Goal: Transaction & Acquisition: Purchase product/service

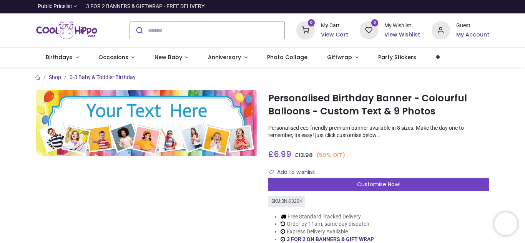
click at [468, 37] on h6 "My Account" at bounding box center [472, 35] width 33 height 8
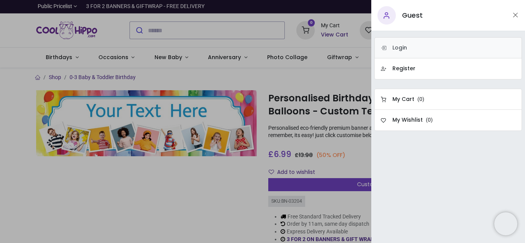
click at [404, 48] on h6 "Login" at bounding box center [399, 48] width 15 height 8
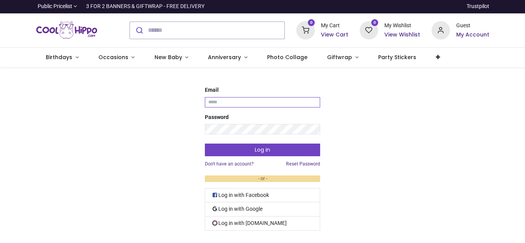
click at [287, 105] on input "Email" at bounding box center [262, 102] width 115 height 10
type input "**********"
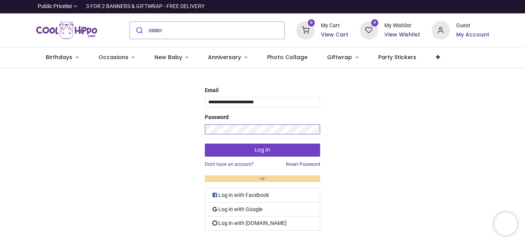
click at [205, 144] on button "Log in" at bounding box center [262, 150] width 115 height 13
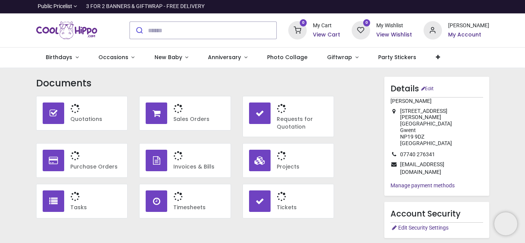
type input "**********"
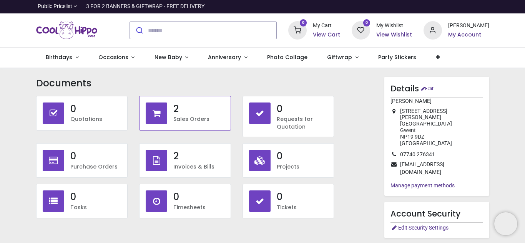
click at [188, 115] on h3 "2" at bounding box center [198, 109] width 51 height 13
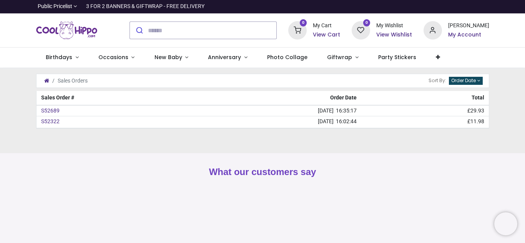
type input "**********"
click at [54, 122] on link "S52322" at bounding box center [50, 121] width 18 height 6
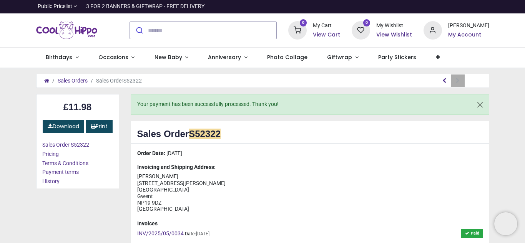
type input "**********"
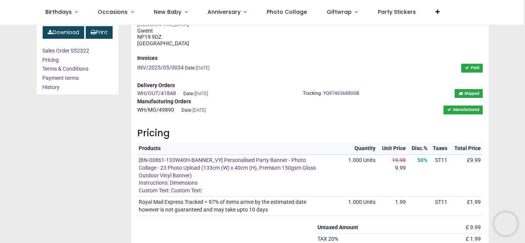
scroll to position [139, 0]
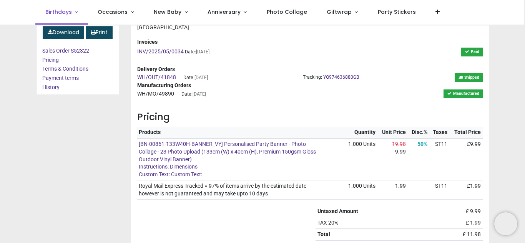
click at [61, 14] on span "Birthdays" at bounding box center [58, 12] width 27 height 8
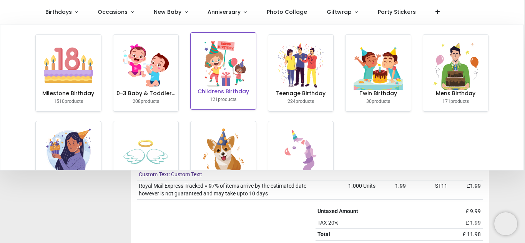
click at [224, 73] on img at bounding box center [223, 63] width 49 height 49
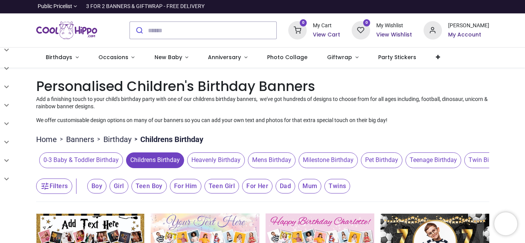
type input "**********"
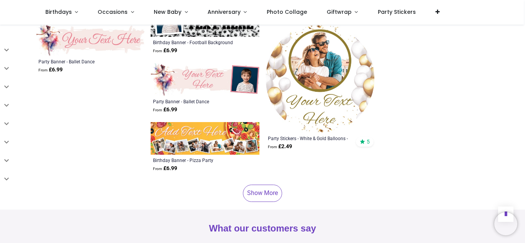
scroll to position [1829, 0]
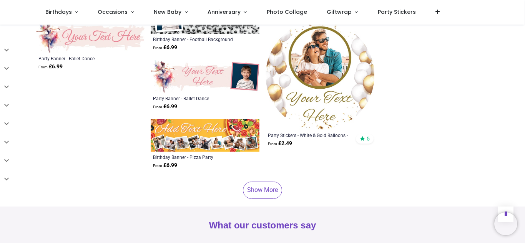
click at [264, 195] on link "Show More" at bounding box center [262, 190] width 39 height 17
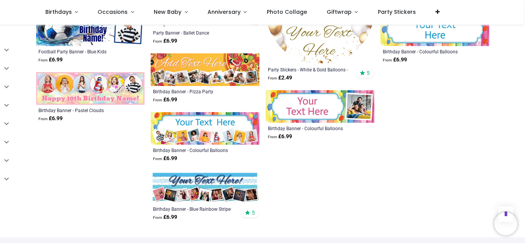
scroll to position [1897, 0]
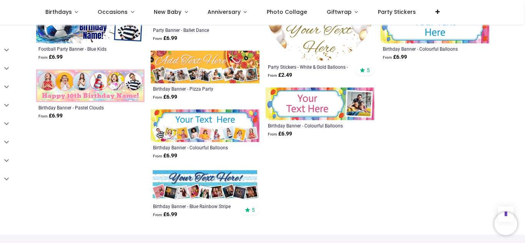
click at [227, 138] on img at bounding box center [205, 126] width 109 height 33
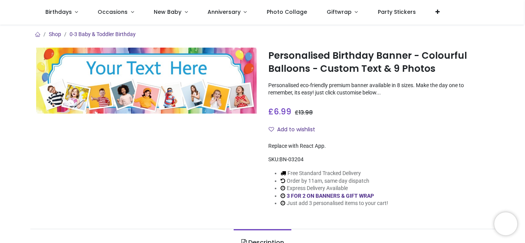
type input "**********"
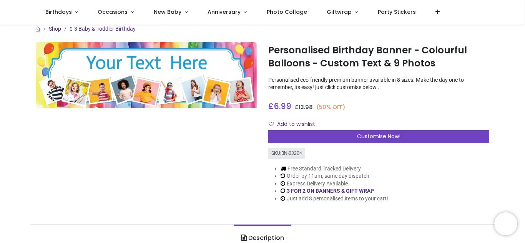
scroll to position [5, 0]
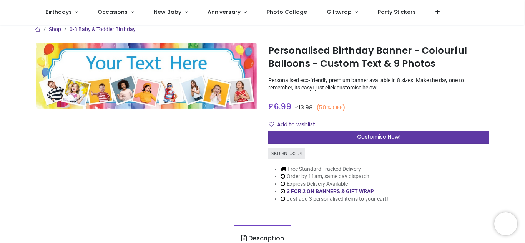
click at [420, 138] on div "Customise Now!" at bounding box center [378, 137] width 221 height 13
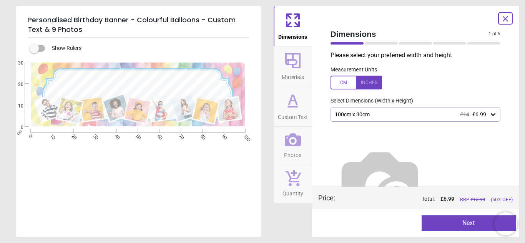
click at [493, 113] on icon at bounding box center [493, 115] width 8 height 8
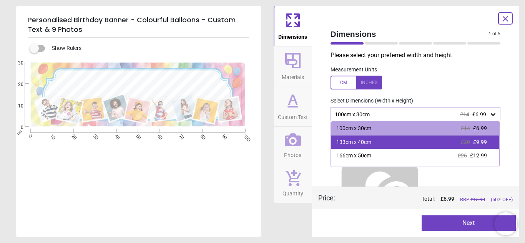
click at [379, 142] on div "133cm x 40cm £20 £9.99" at bounding box center [415, 143] width 169 height 14
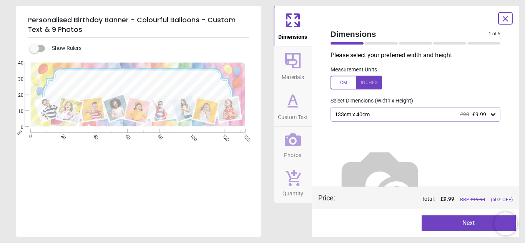
click at [374, 82] on div at bounding box center [356, 83] width 51 height 14
click at [492, 115] on icon at bounding box center [493, 114] width 5 height 3
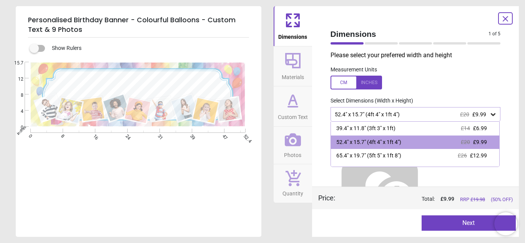
click at [341, 83] on div at bounding box center [356, 83] width 51 height 14
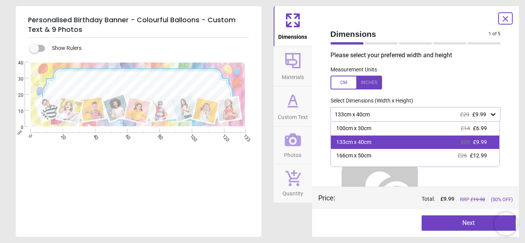
click at [395, 142] on div "133cm x 40cm £20 £9.99" at bounding box center [415, 143] width 169 height 14
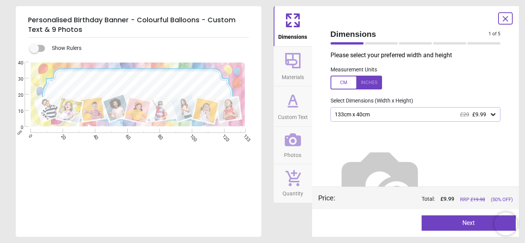
scroll to position [24, 0]
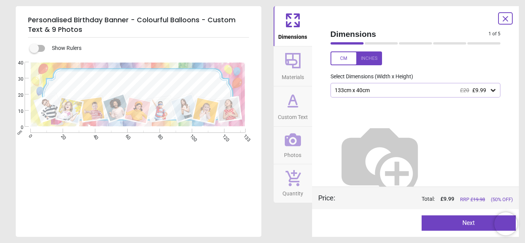
click at [465, 221] on button "Next" at bounding box center [469, 223] width 94 height 15
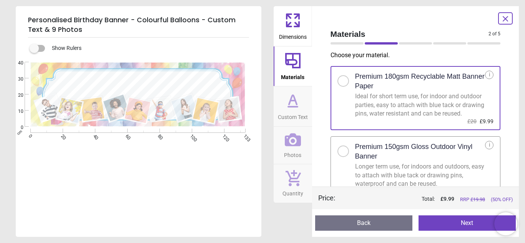
scroll to position [14, 0]
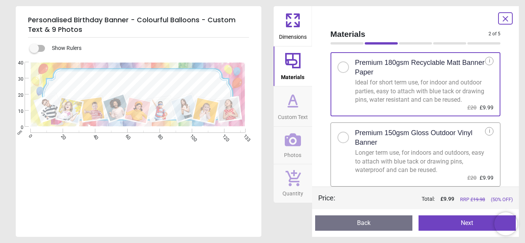
click at [342, 136] on div at bounding box center [343, 137] width 5 height 5
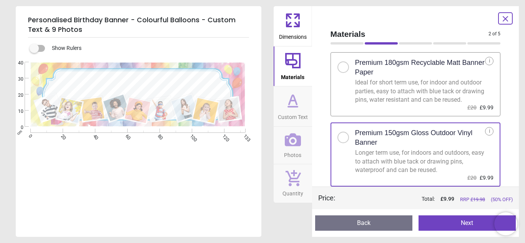
click at [467, 224] on button "Next" at bounding box center [467, 223] width 97 height 15
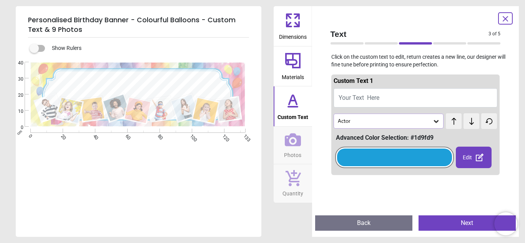
click at [349, 96] on span "Your Text Here" at bounding box center [359, 97] width 41 height 7
click at [213, 85] on textarea "**********" at bounding box center [138, 82] width 162 height 14
click at [215, 82] on textarea "**********" at bounding box center [138, 82] width 162 height 14
click at [205, 86] on textarea "**********" at bounding box center [138, 82] width 162 height 14
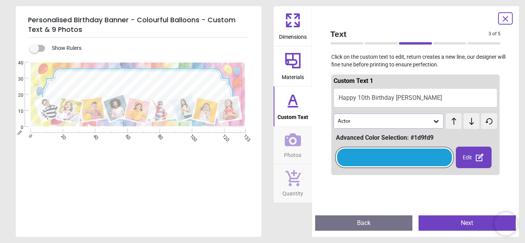
click at [410, 98] on button "Happy 10th Birthday [PERSON_NAME]" at bounding box center [416, 97] width 164 height 19
click at [401, 101] on button "Happy 10th Birthday [PERSON_NAME]" at bounding box center [416, 97] width 164 height 19
click at [436, 122] on icon at bounding box center [436, 121] width 5 height 3
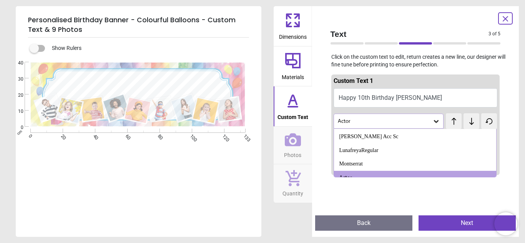
scroll to position [444, 0]
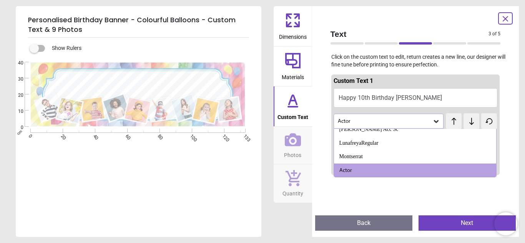
click at [510, 71] on div "Text 3 of 5 3 of 6 Click on the custom text to edit, return creates a new line,…" at bounding box center [415, 121] width 207 height 231
click at [374, 99] on button "Happy 10th Birthday [PERSON_NAME]" at bounding box center [416, 97] width 164 height 19
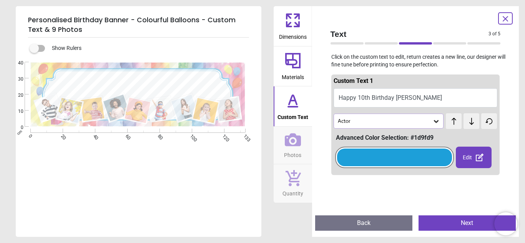
click at [374, 99] on button "Happy 10th Birthday [PERSON_NAME]" at bounding box center [416, 97] width 164 height 19
click at [417, 158] on div at bounding box center [394, 158] width 115 height 18
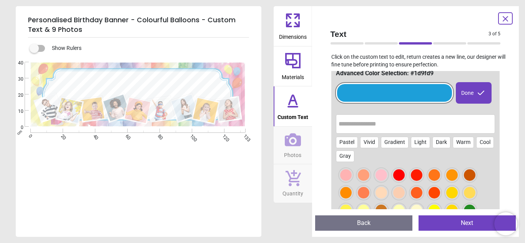
scroll to position [70, 0]
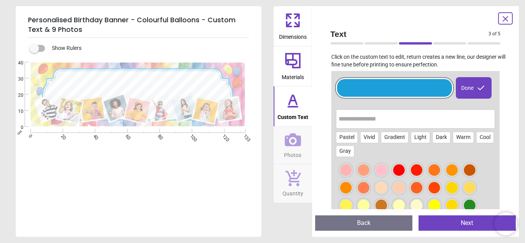
click at [440, 171] on div at bounding box center [435, 170] width 12 height 12
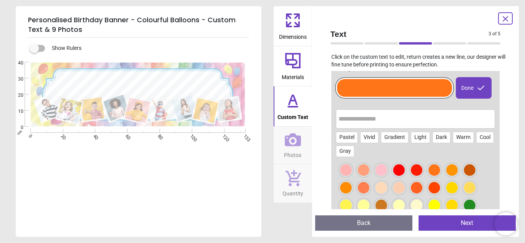
scroll to position [0, 0]
click at [475, 92] on div "Done" at bounding box center [474, 88] width 36 height 22
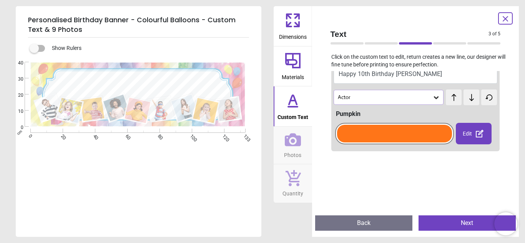
scroll to position [0, 0]
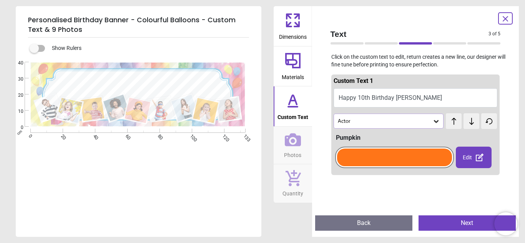
click at [378, 96] on button "Happy 10th Birthday [PERSON_NAME]" at bounding box center [416, 97] width 164 height 19
click at [376, 98] on button "Happy 10th Birthday [PERSON_NAME]" at bounding box center [416, 97] width 164 height 19
click at [165, 81] on textarea "**********" at bounding box center [138, 82] width 162 height 14
click at [182, 78] on textarea "**********" at bounding box center [138, 82] width 162 height 14
click at [215, 84] on textarea "**********" at bounding box center [138, 82] width 162 height 14
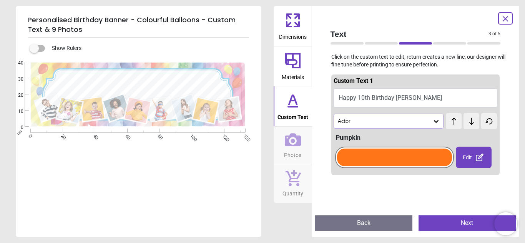
click at [215, 84] on textarea "**********" at bounding box center [138, 82] width 162 height 14
type textarea "**********"
click at [470, 158] on div "Edit" at bounding box center [474, 158] width 36 height 22
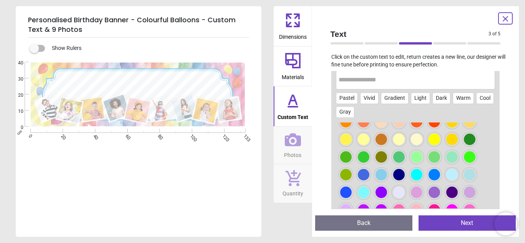
scroll to position [136, 0]
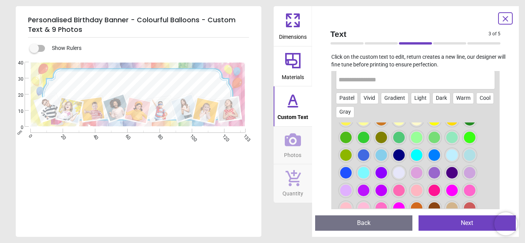
click at [437, 157] on div at bounding box center [435, 155] width 12 height 12
click at [345, 175] on div at bounding box center [346, 173] width 12 height 12
click at [436, 158] on div at bounding box center [435, 155] width 12 height 12
click at [344, 173] on div at bounding box center [346, 173] width 12 height 12
click at [425, 199] on div at bounding box center [415, 166] width 159 height 86
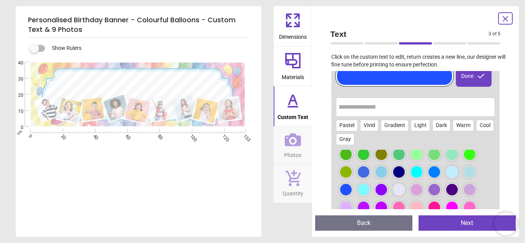
scroll to position [153, 0]
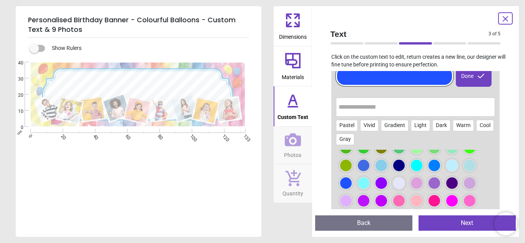
click at [383, 186] on div at bounding box center [381, 184] width 12 height 12
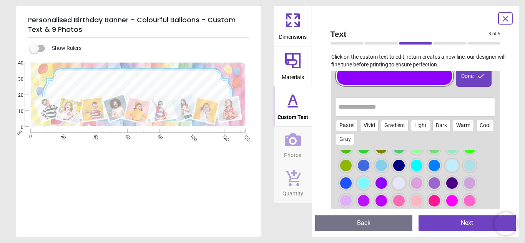
click at [367, 203] on div at bounding box center [364, 201] width 12 height 12
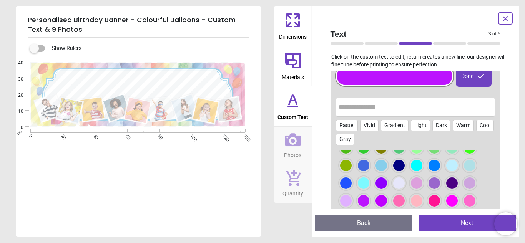
click at [383, 186] on div at bounding box center [381, 184] width 12 height 12
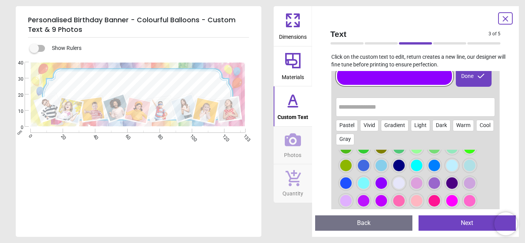
click at [456, 187] on div at bounding box center [452, 184] width 12 height 12
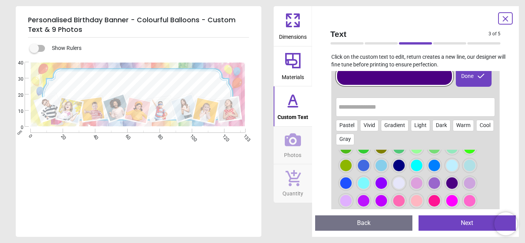
click at [384, 184] on div at bounding box center [381, 184] width 12 height 12
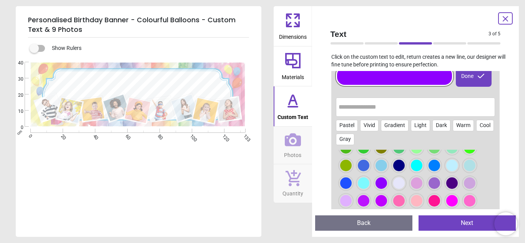
click at [474, 82] on div "Done" at bounding box center [474, 76] width 36 height 22
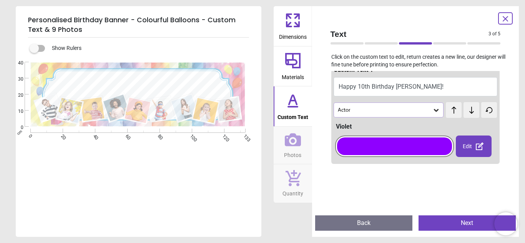
scroll to position [0, 0]
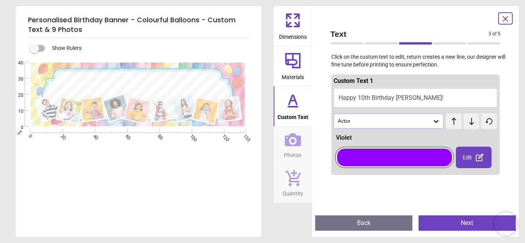
click at [364, 97] on button "Happy 10th Birthday [PERSON_NAME]!" at bounding box center [416, 97] width 164 height 19
click at [437, 120] on icon at bounding box center [436, 122] width 8 height 8
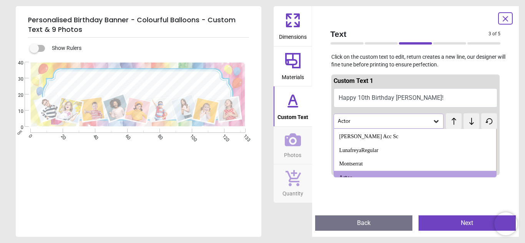
scroll to position [444, 0]
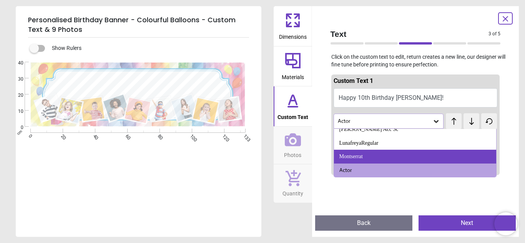
click at [363, 158] on div "Montserrat" at bounding box center [350, 157] width 23 height 8
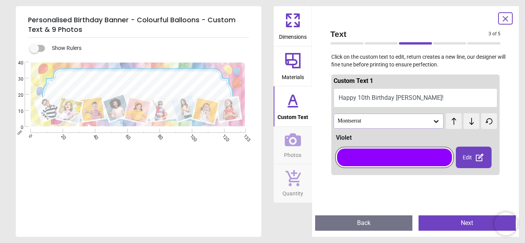
scroll to position [0, 0]
click at [436, 125] on icon at bounding box center [436, 122] width 8 height 8
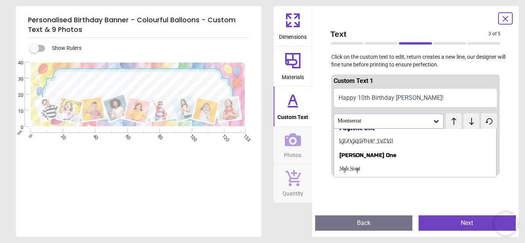
scroll to position [212, 0]
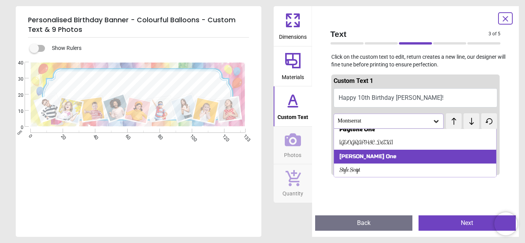
click at [369, 158] on div "[PERSON_NAME] One" at bounding box center [415, 157] width 163 height 14
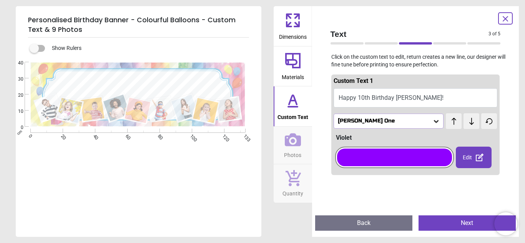
click at [434, 124] on icon at bounding box center [436, 122] width 8 height 8
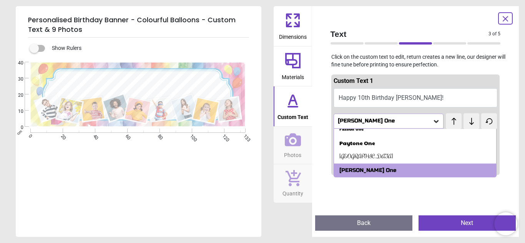
scroll to position [198, 0]
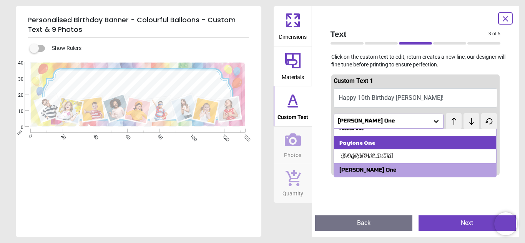
click at [374, 148] on div "Paytone One" at bounding box center [415, 143] width 163 height 14
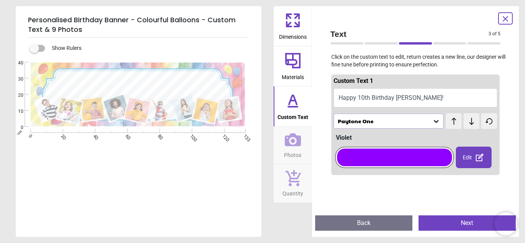
click at [437, 123] on icon at bounding box center [436, 122] width 8 height 8
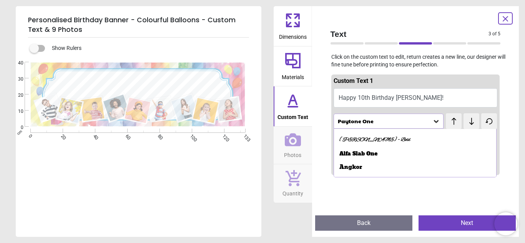
scroll to position [0, 0]
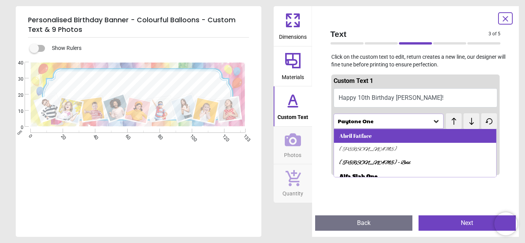
click at [371, 138] on div "Abril Fatface" at bounding box center [355, 136] width 32 height 8
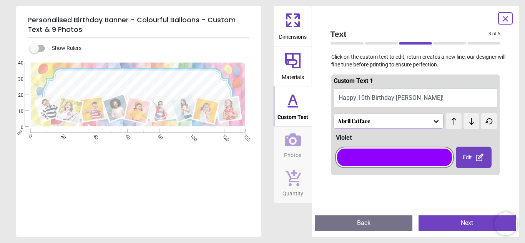
click at [455, 224] on button "Next" at bounding box center [467, 223] width 97 height 15
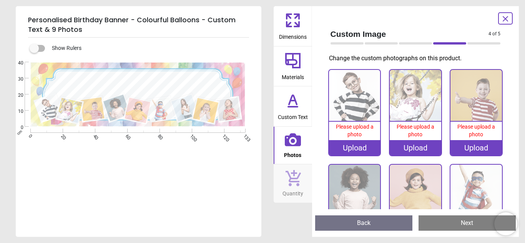
click at [363, 152] on div "Upload" at bounding box center [354, 147] width 51 height 15
click at [365, 150] on div "Upload" at bounding box center [354, 147] width 51 height 15
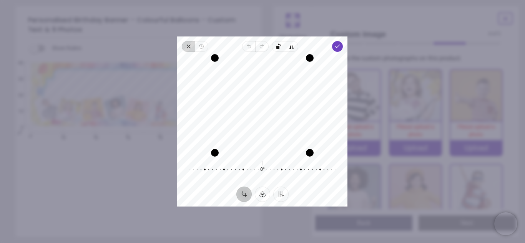
click at [189, 47] on icon "button" at bounding box center [188, 46] width 3 height 3
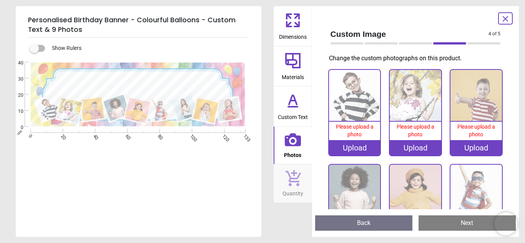
click at [189, 47] on div "Show Rulers" at bounding box center [147, 48] width 227 height 9
